Goal: Navigation & Orientation: Understand site structure

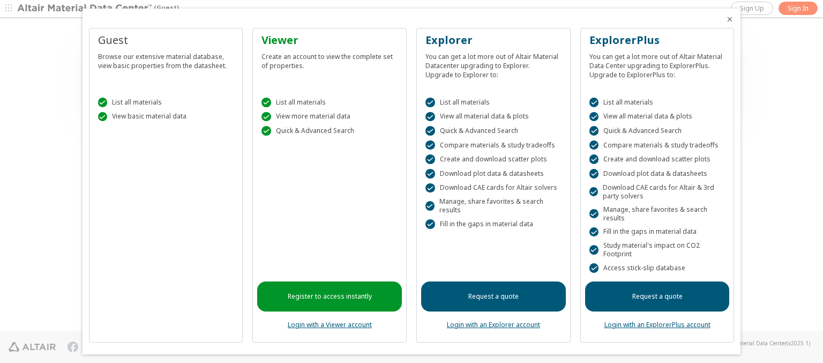
click at [725, 19] on icon "Close" at bounding box center [729, 19] width 9 height 9
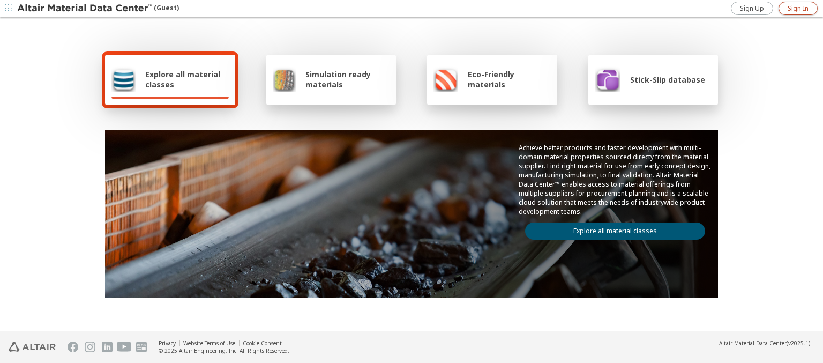
click at [797, 8] on span "Sign In" at bounding box center [797, 8] width 21 height 9
click at [85, 9] on img at bounding box center [85, 8] width 137 height 11
click at [183, 79] on span "Explore all material classes" at bounding box center [187, 79] width 84 height 20
click at [610, 228] on link "Explore all material classes" at bounding box center [615, 230] width 180 height 17
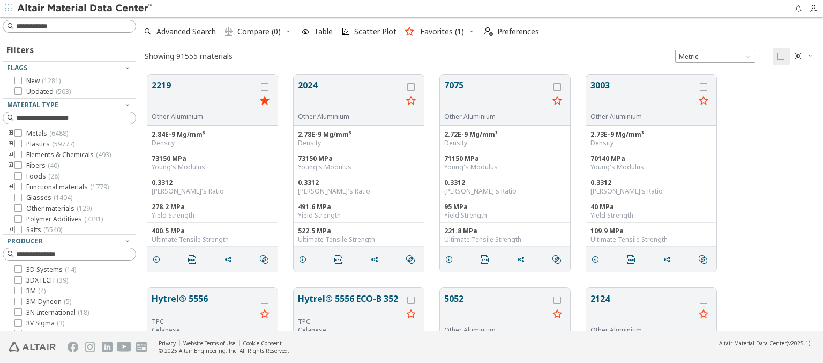
scroll to position [256, 675]
click at [508, 32] on span "Preferences" at bounding box center [518, 31] width 42 height 7
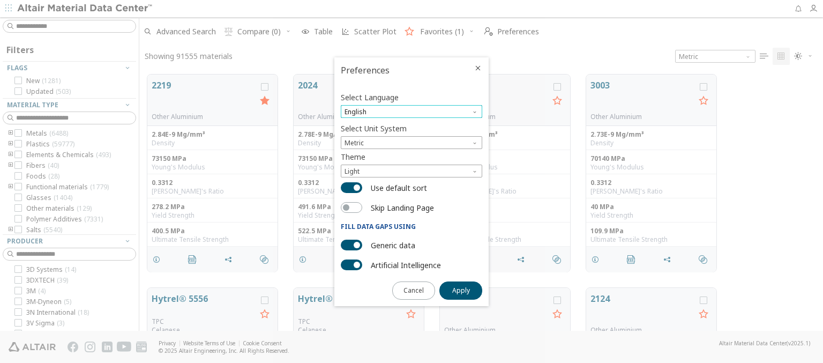
click at [411, 111] on span "English" at bounding box center [411, 111] width 141 height 13
click at [411, 138] on span "Deutsch" at bounding box center [411, 137] width 133 height 7
click at [461, 289] on span "Apply" at bounding box center [461, 290] width 18 height 9
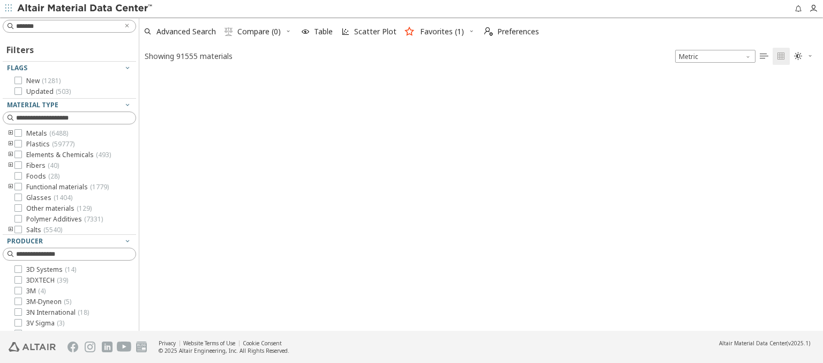
type input "*******"
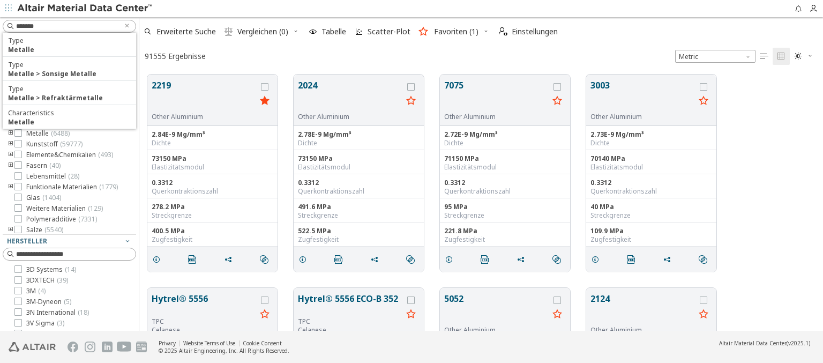
click at [85, 9] on img at bounding box center [85, 8] width 137 height 11
